Goal: Task Accomplishment & Management: Use online tool/utility

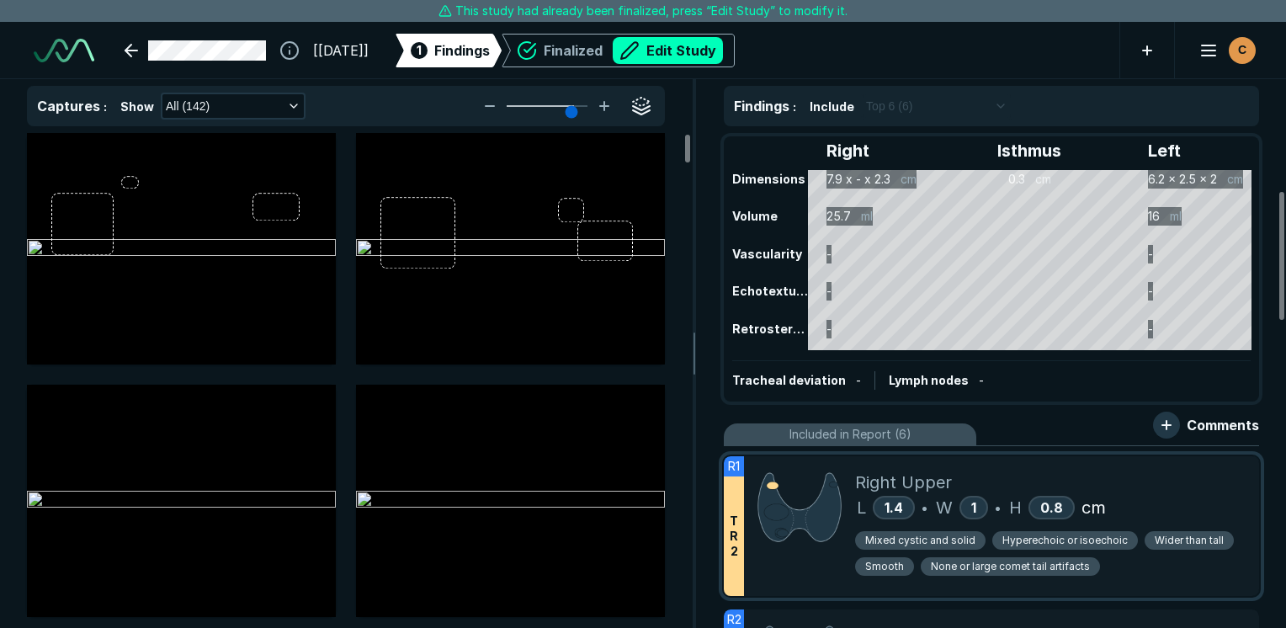
scroll to position [3305, 4559]
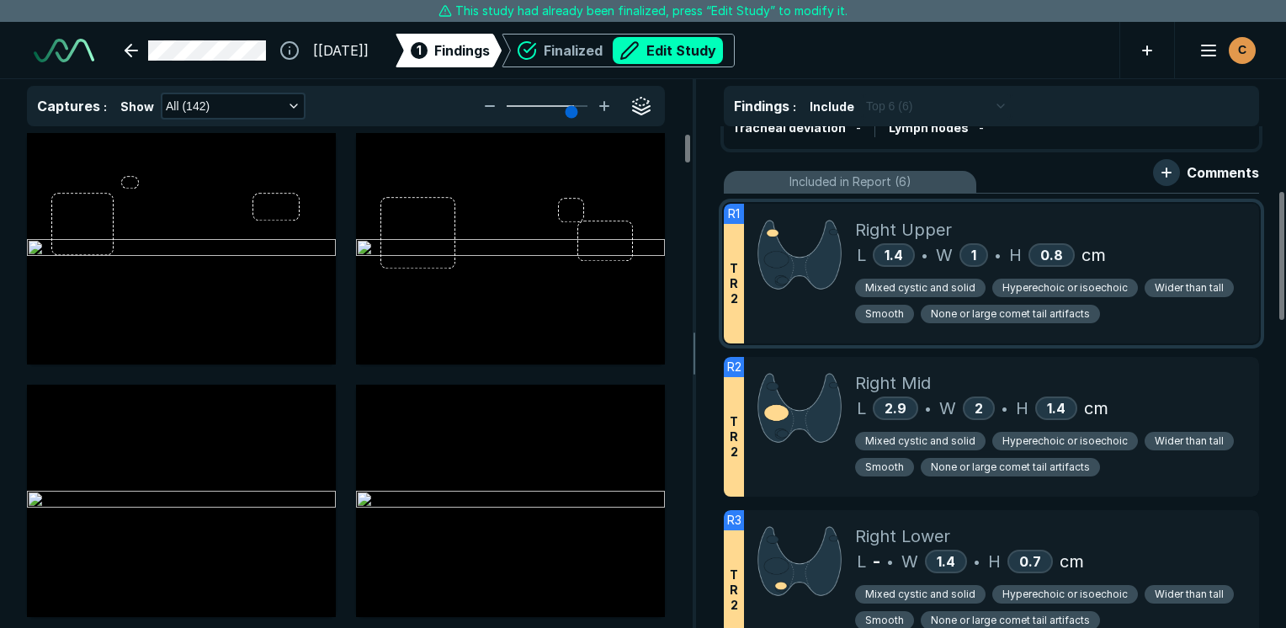
click at [810, 328] on div at bounding box center [799, 274] width 111 height 140
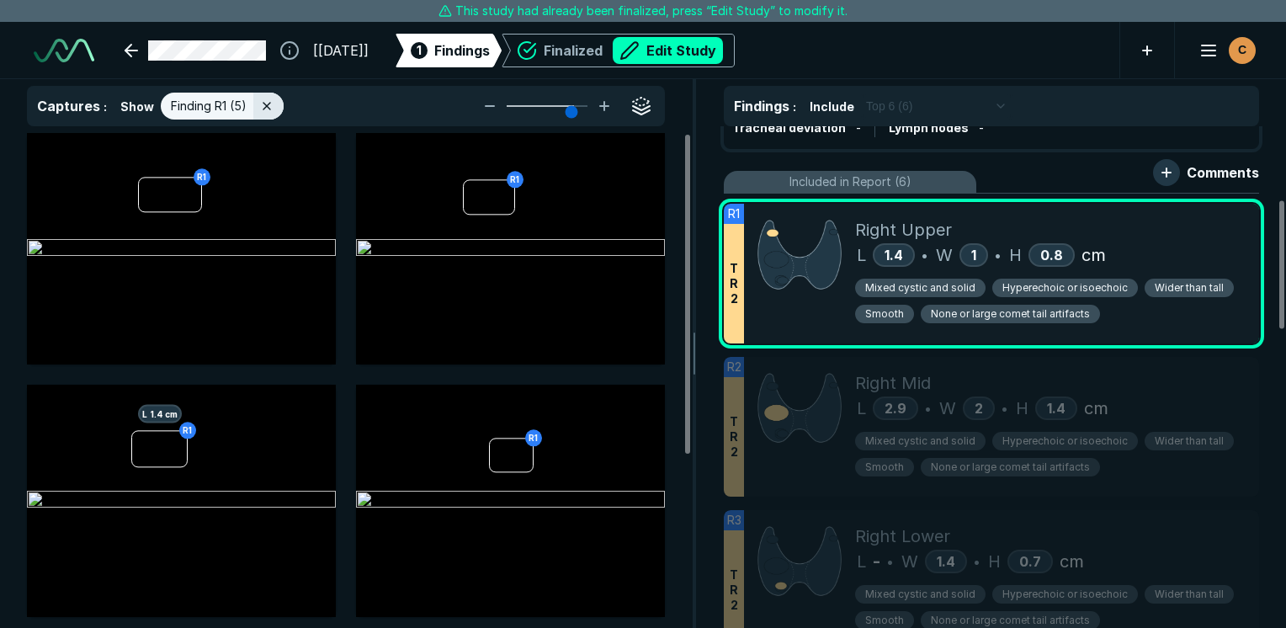
scroll to position [337, 0]
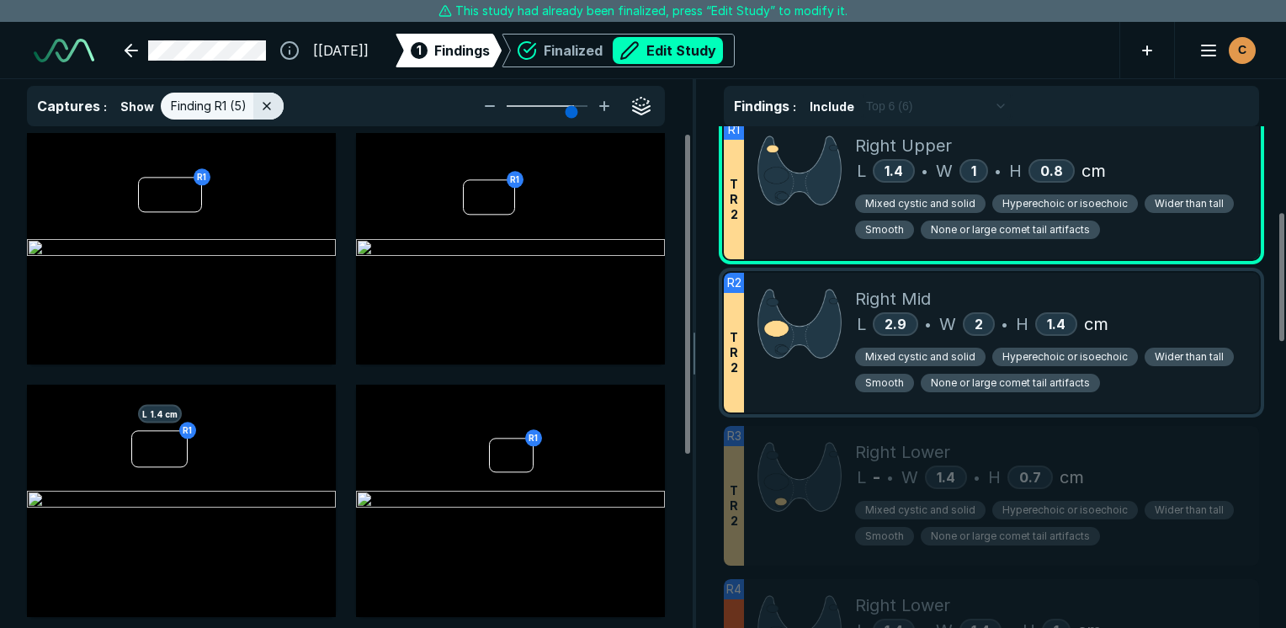
click at [1176, 298] on div "Right Mid" at bounding box center [1050, 298] width 390 height 25
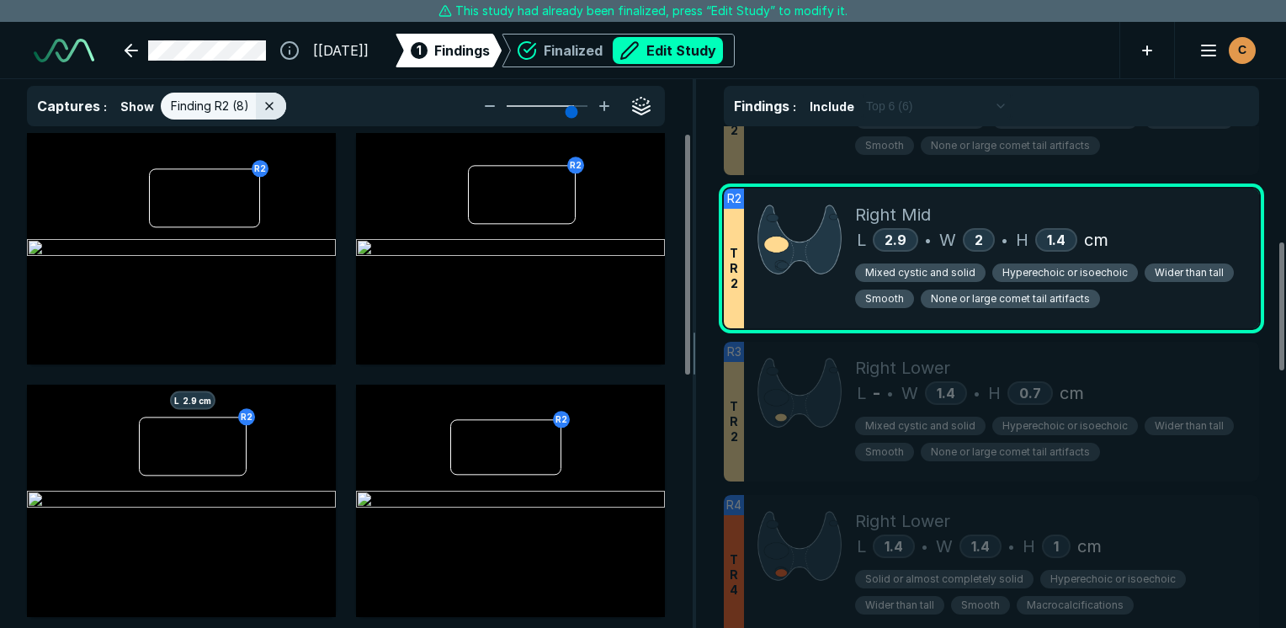
scroll to position [505, 0]
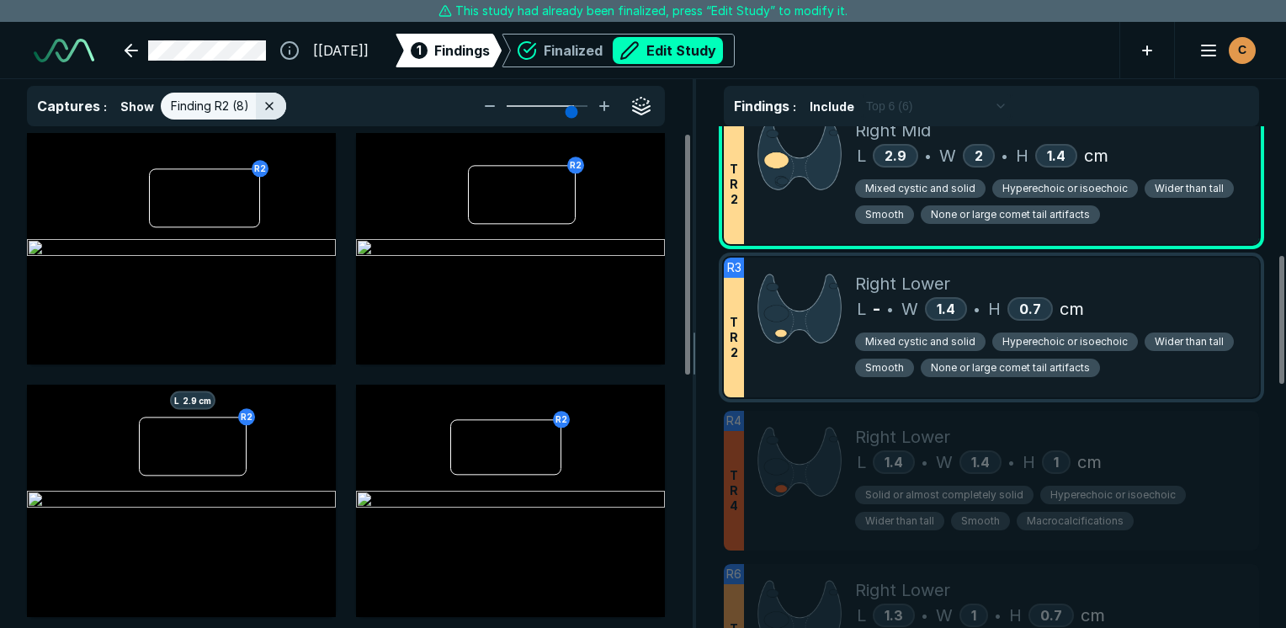
click at [1155, 298] on div "L - • W 1.4 • H 0.7 cm" at bounding box center [1050, 308] width 390 height 25
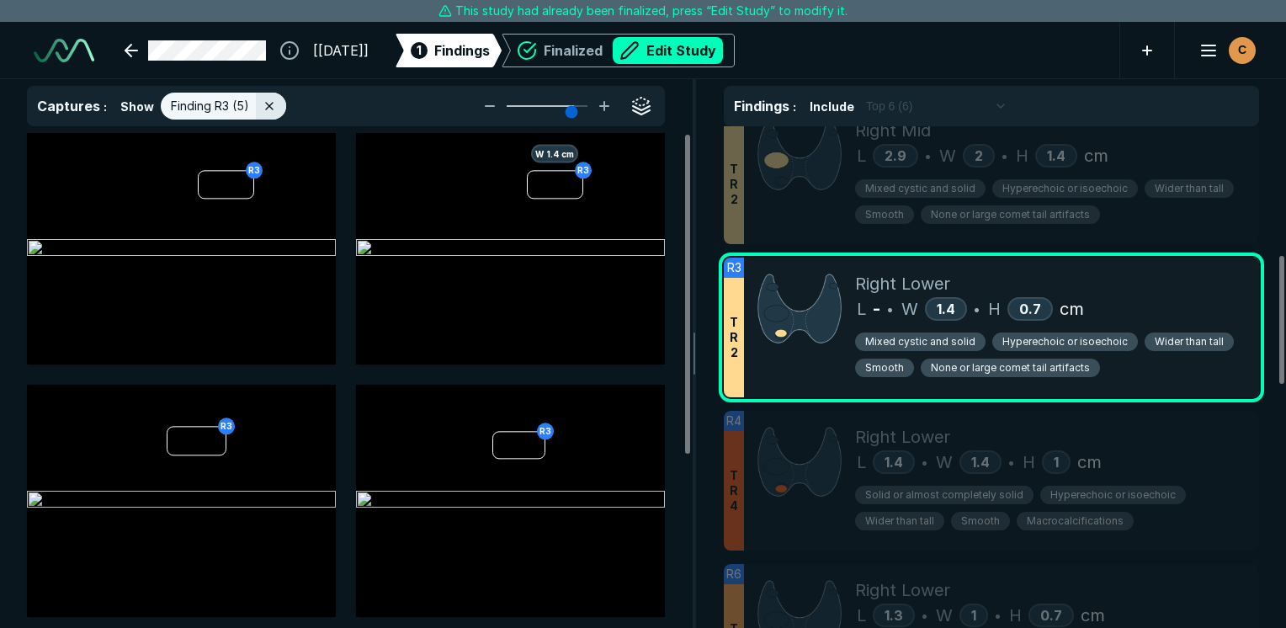
click at [771, 380] on div at bounding box center [799, 328] width 111 height 140
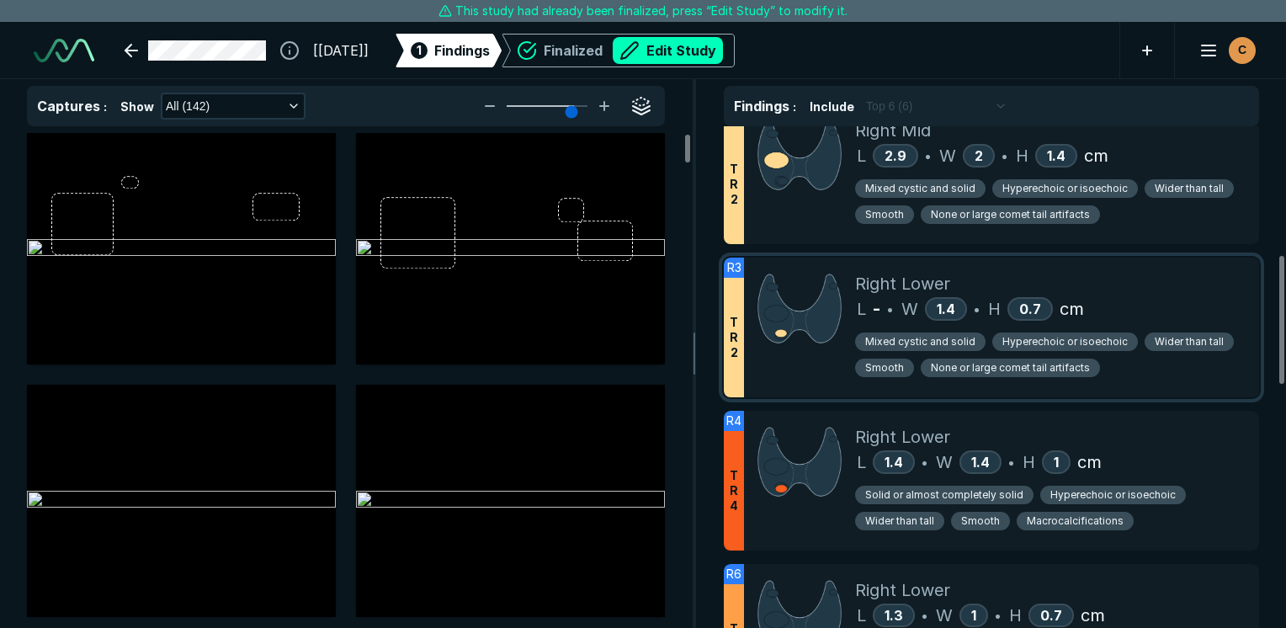
scroll to position [4207, 5006]
click at [821, 367] on div at bounding box center [799, 328] width 111 height 140
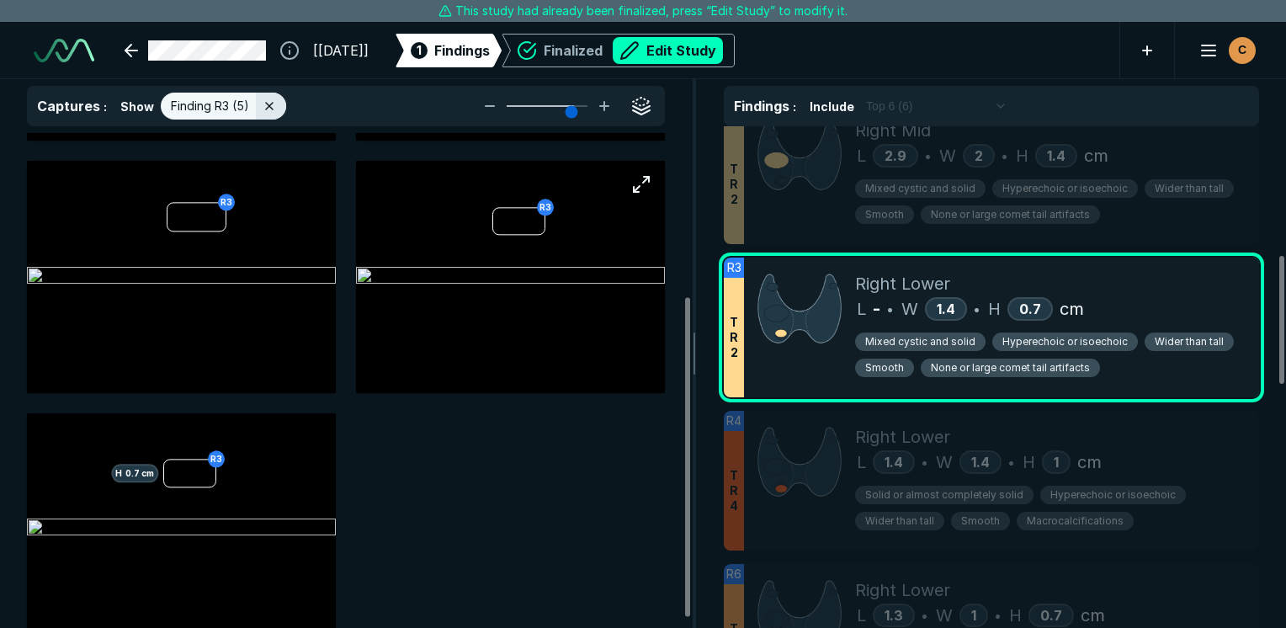
scroll to position [252, 0]
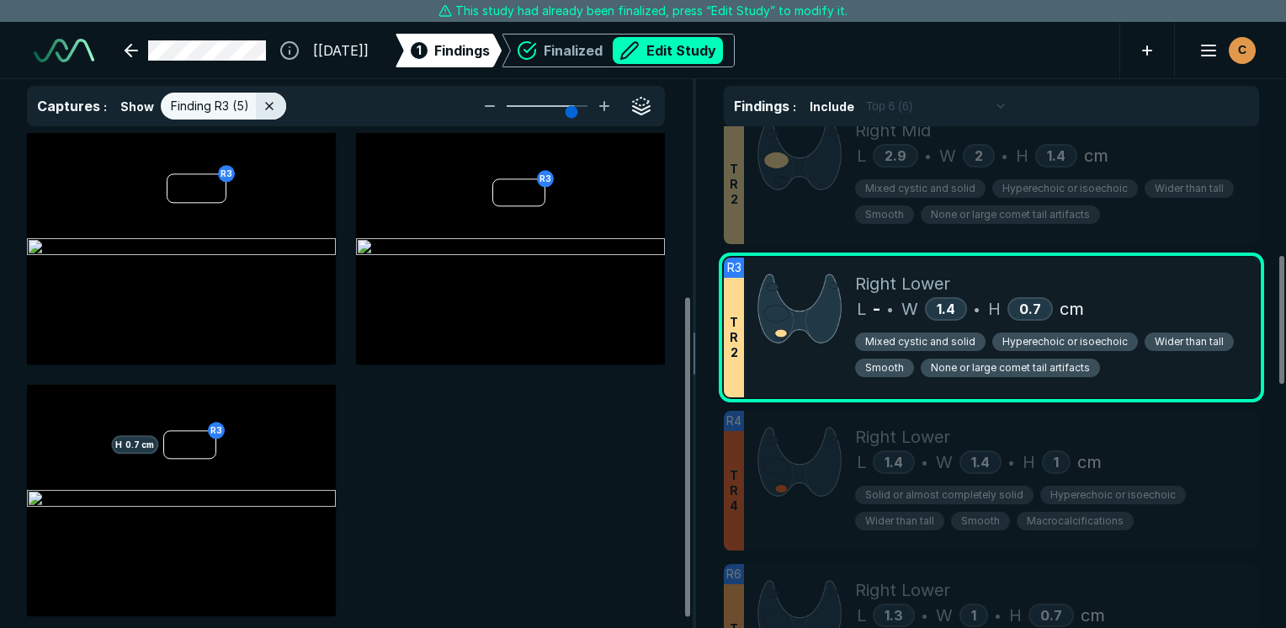
click at [1179, 271] on div "Right Lower" at bounding box center [1050, 283] width 390 height 25
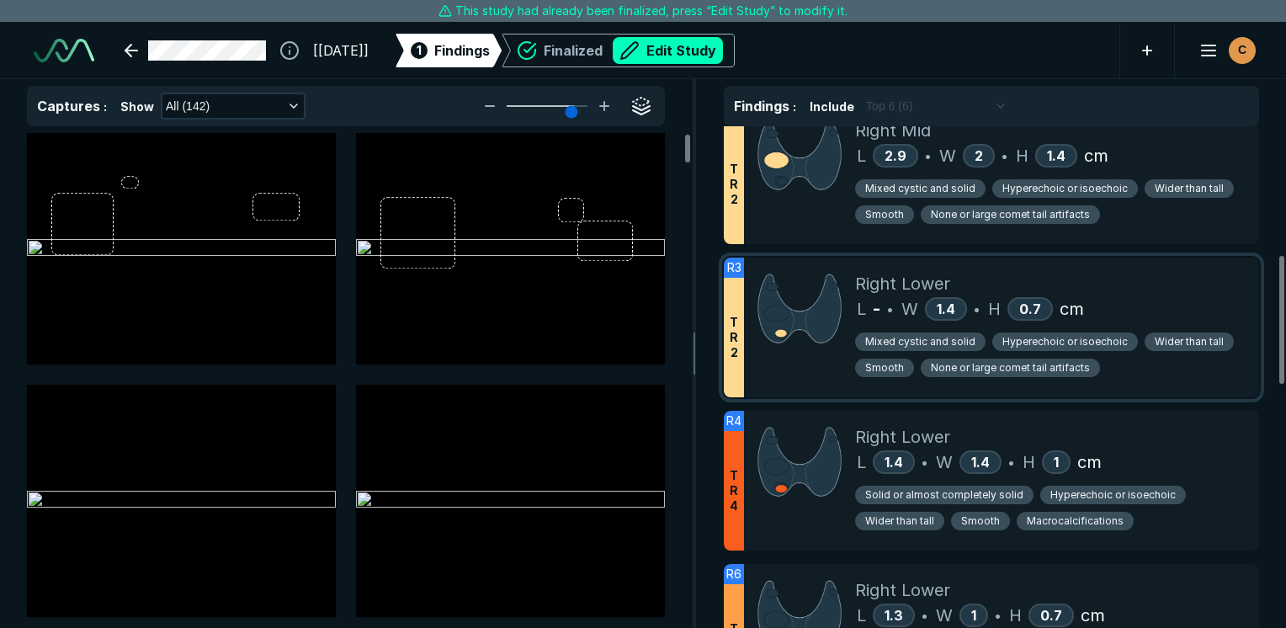
scroll to position [4207, 5006]
click at [690, 48] on button "Edit Study" at bounding box center [668, 50] width 110 height 27
click at [788, 374] on div at bounding box center [799, 328] width 111 height 140
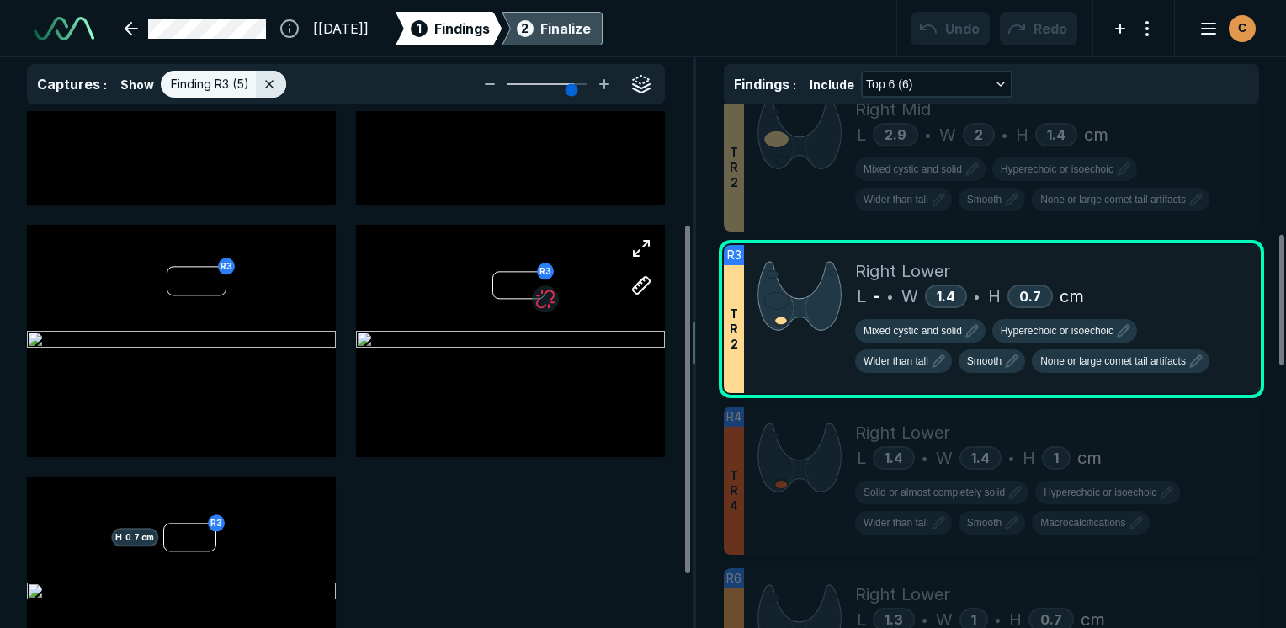
scroll to position [168, 0]
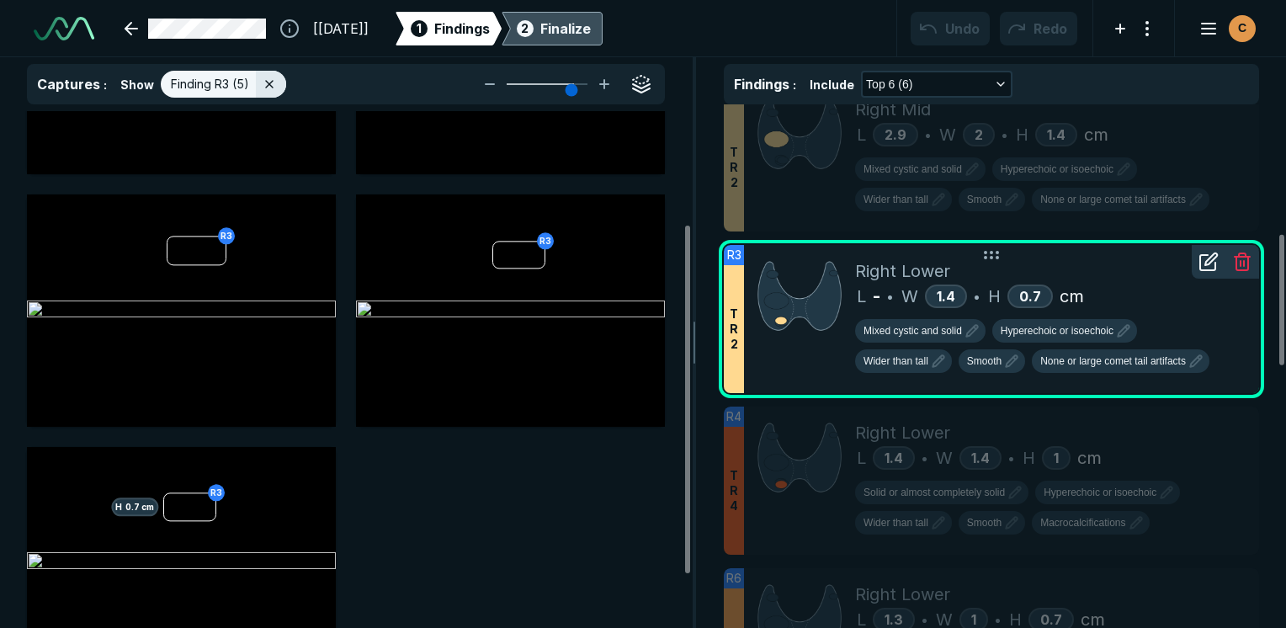
click at [1208, 257] on icon at bounding box center [1208, 262] width 20 height 20
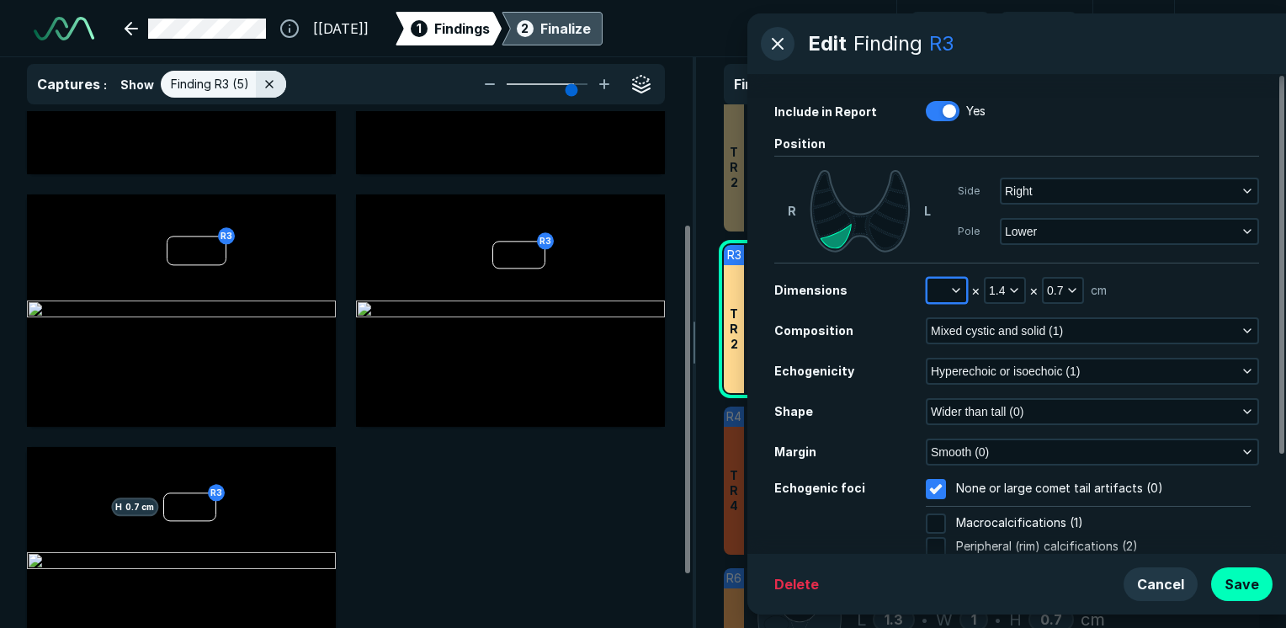
click at [941, 295] on button "button" at bounding box center [946, 291] width 39 height 24
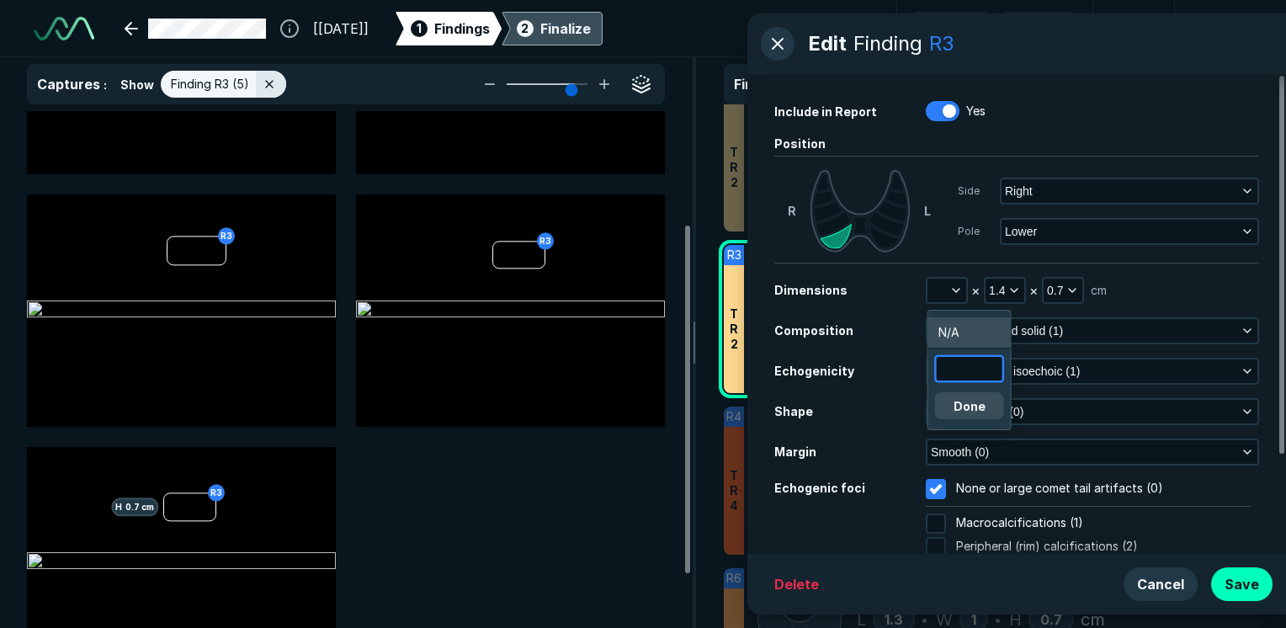
click at [959, 371] on input "text" at bounding box center [970, 369] width 66 height 24
type input "1.4"
click at [967, 392] on div "1.4 Done" at bounding box center [969, 387] width 69 height 64
click at [976, 414] on button "Done" at bounding box center [969, 405] width 69 height 27
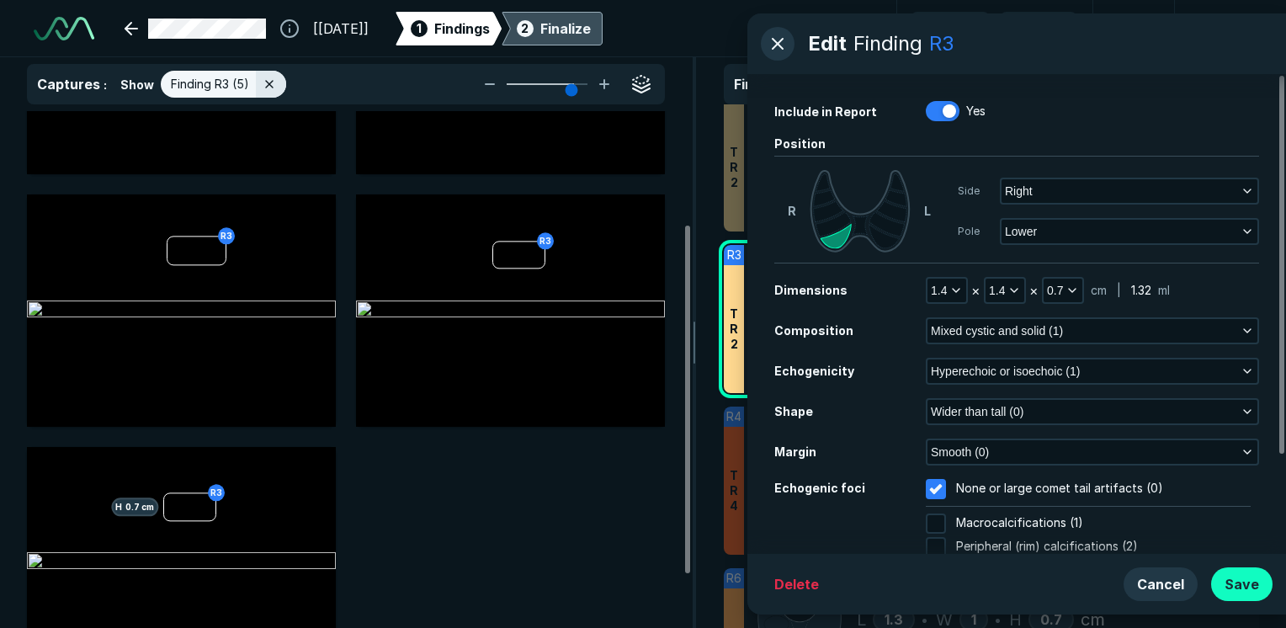
click at [1255, 584] on button "Save" at bounding box center [1241, 584] width 61 height 34
